Goal: Check status: Check status

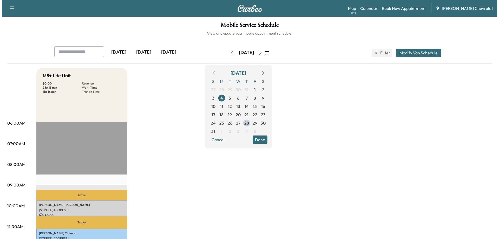
scroll to position [52, 0]
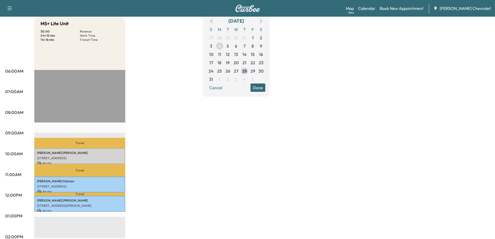
click at [221, 45] on span "4" at bounding box center [219, 46] width 3 height 6
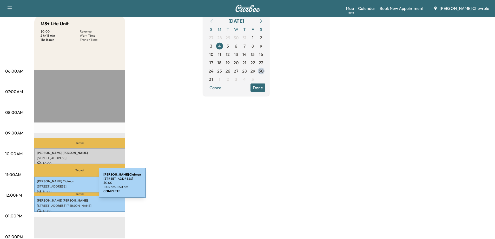
click at [60, 186] on p "[STREET_ADDRESS]" at bounding box center [80, 186] width 86 height 4
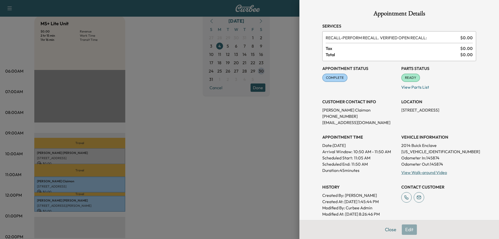
click at [50, 202] on div at bounding box center [249, 119] width 499 height 239
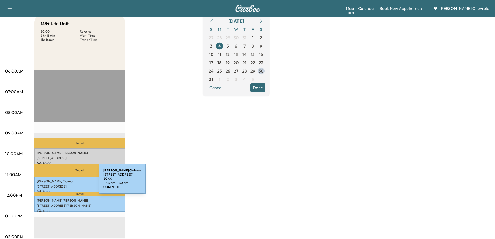
click at [60, 182] on p "[PERSON_NAME]" at bounding box center [80, 181] width 86 height 4
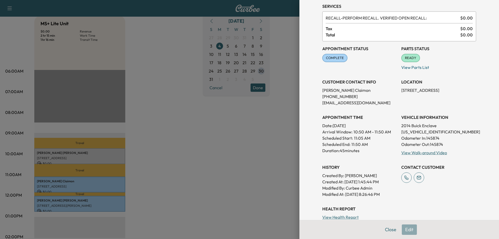
scroll to position [0, 0]
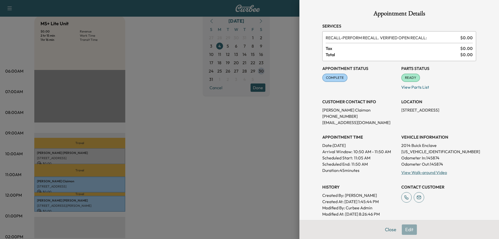
click at [177, 156] on div at bounding box center [249, 119] width 499 height 239
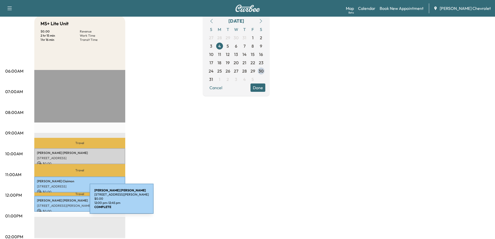
click at [51, 202] on div "[PERSON_NAME] [STREET_ADDRESS][PERSON_NAME] $ 0.00 12:00 pm - 12:45 pm" at bounding box center [79, 204] width 91 height 16
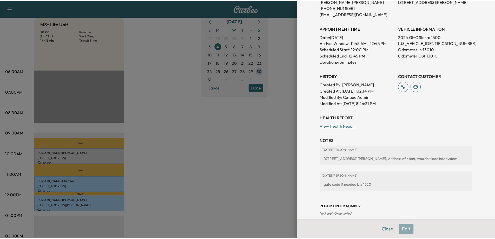
scroll to position [41, 0]
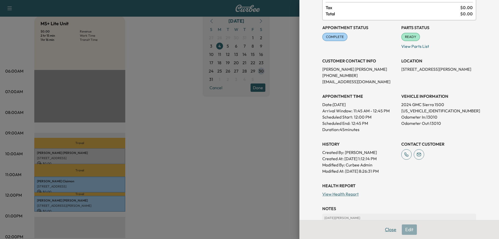
click at [383, 228] on button "Close" at bounding box center [390, 229] width 18 height 10
